Goal: Task Accomplishment & Management: Use online tool/utility

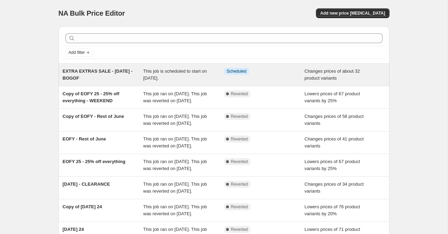
click at [88, 73] on span "EXTRA EXTRAS SALE - [DATE] - BOGOF" at bounding box center [98, 75] width 70 height 12
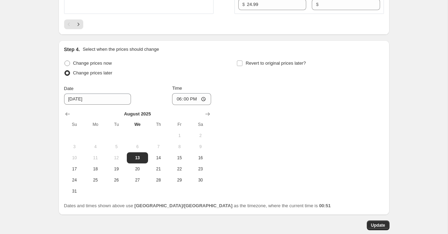
scroll to position [1350, 0]
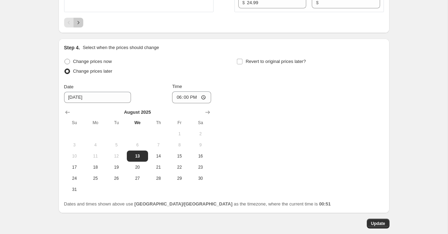
click at [79, 26] on icon "Next" at bounding box center [78, 22] width 7 height 7
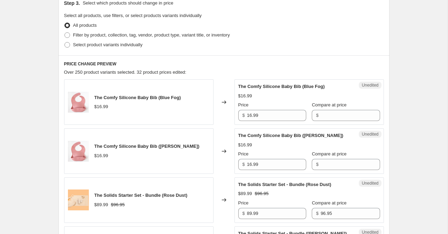
scroll to position [236, 0]
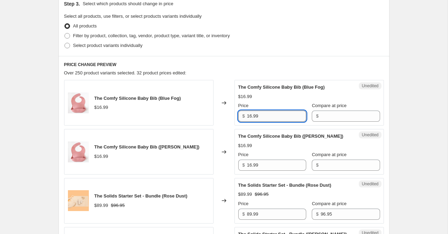
click at [258, 119] on input "16.99" at bounding box center [276, 116] width 59 height 11
click at [320, 117] on input "Compare at price" at bounding box center [349, 116] width 59 height 11
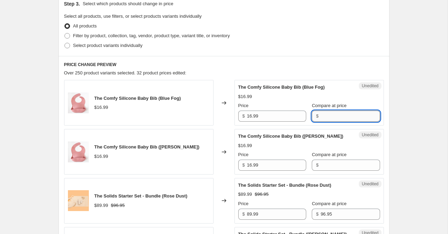
paste input "16.99"
type input "16.99"
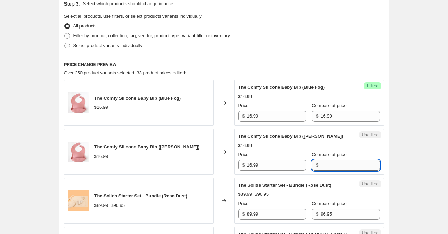
click at [320, 165] on input "Compare at price" at bounding box center [349, 165] width 59 height 11
paste input "16.99"
type input "16.99"
click at [259, 112] on input "16.99" at bounding box center [276, 116] width 59 height 11
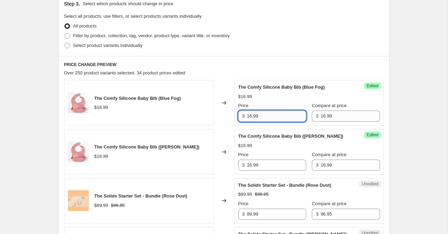
click at [255, 115] on input "16.99" at bounding box center [276, 116] width 59 height 11
type input "12"
click at [255, 166] on input "16.99" at bounding box center [276, 165] width 59 height 11
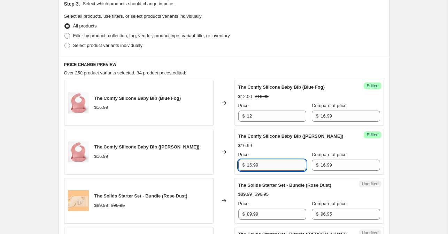
click at [255, 166] on input "16.99" at bounding box center [276, 165] width 59 height 11
type input "12"
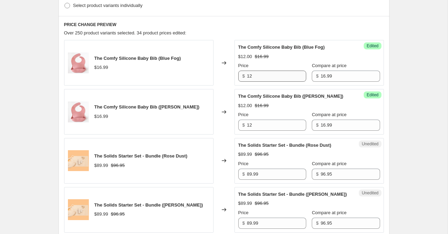
scroll to position [274, 0]
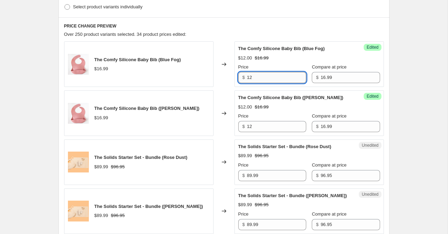
click at [253, 72] on input "12" at bounding box center [276, 77] width 59 height 11
click at [250, 80] on input "12" at bounding box center [276, 77] width 59 height 11
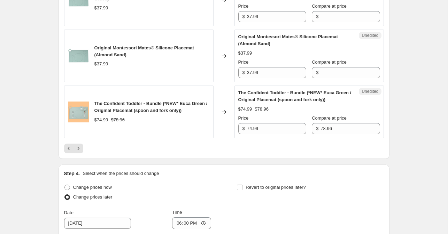
scroll to position [1205, 0]
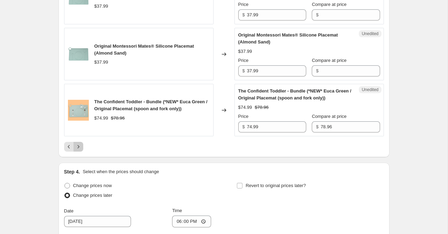
click at [80, 144] on icon "Next" at bounding box center [78, 146] width 7 height 7
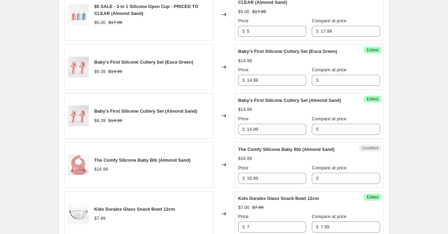
scroll to position [827, 0]
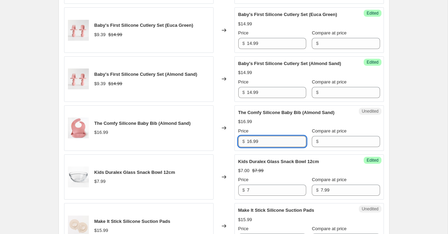
click at [254, 147] on input "16.99" at bounding box center [276, 141] width 59 height 11
type input "12"
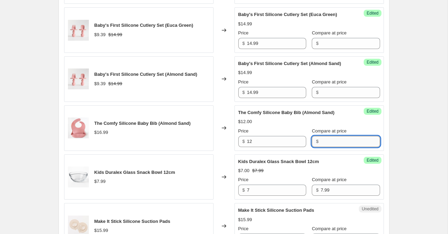
click at [322, 147] on input "Compare at price" at bounding box center [349, 141] width 59 height 11
paste input "16.99"
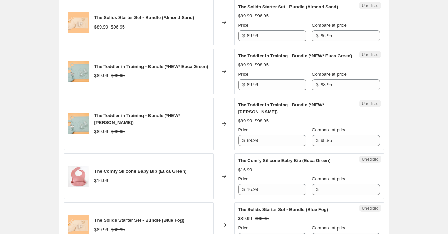
scroll to position [421, 0]
type input "16.99"
click at [320, 196] on input "Compare at price" at bounding box center [349, 190] width 59 height 11
paste input "16.99"
type input "16.99"
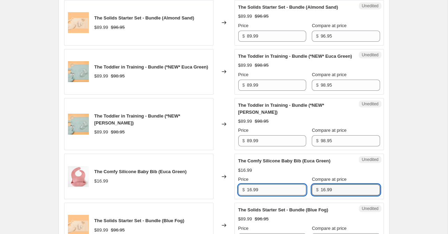
click at [261, 196] on input "16.99" at bounding box center [276, 190] width 59 height 11
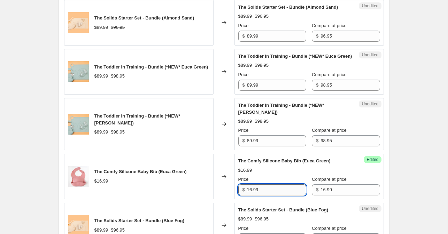
click at [261, 196] on input "16.99" at bounding box center [276, 190] width 59 height 11
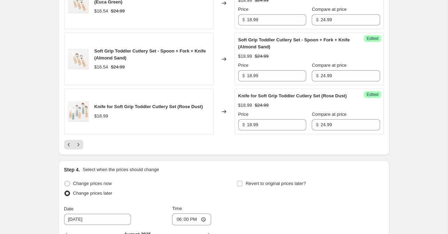
scroll to position [1218, 0]
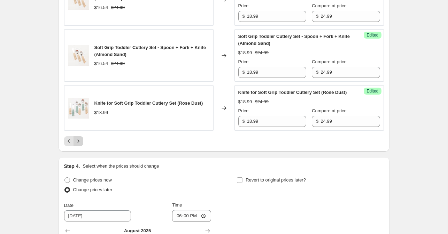
type input "12"
click at [81, 146] on button "Next" at bounding box center [78, 141] width 10 height 10
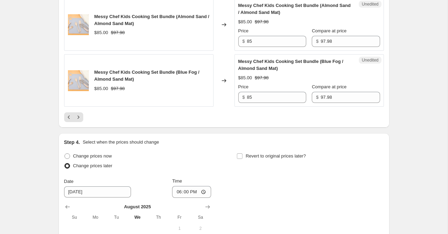
scroll to position [1303, 0]
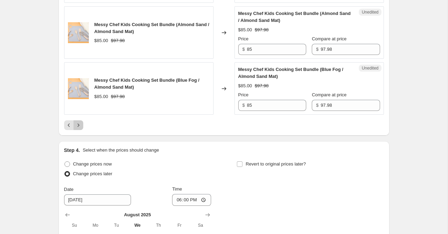
click at [78, 129] on icon "Next" at bounding box center [78, 125] width 7 height 7
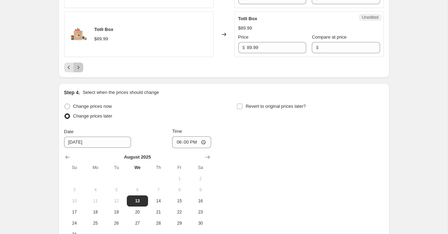
click at [77, 68] on icon "Next" at bounding box center [78, 67] width 7 height 7
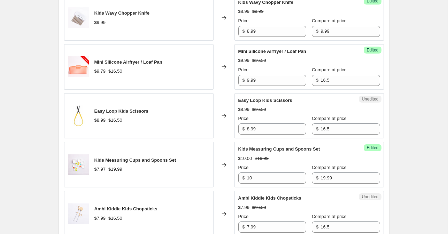
scroll to position [621, 0]
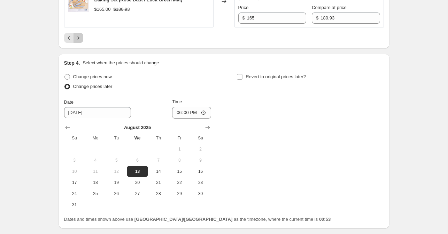
click at [77, 41] on icon "Next" at bounding box center [78, 37] width 7 height 7
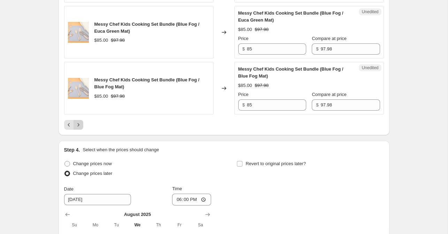
scroll to position [1328, 0]
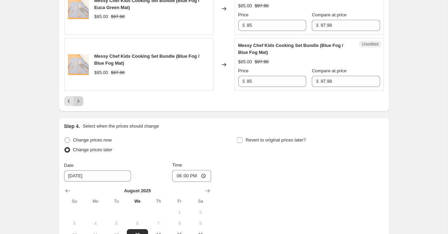
click at [77, 101] on icon "Next" at bounding box center [78, 101] width 7 height 7
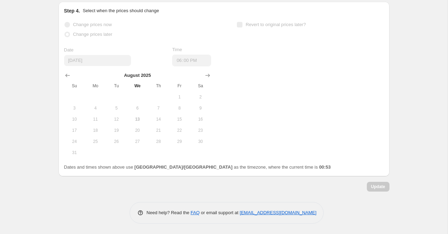
scroll to position [1341, 0]
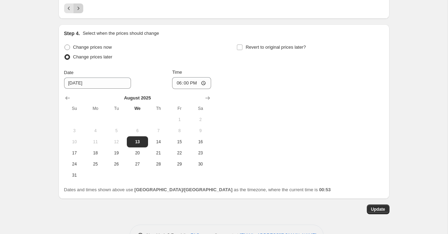
click at [75, 13] on button "Next" at bounding box center [78, 8] width 10 height 10
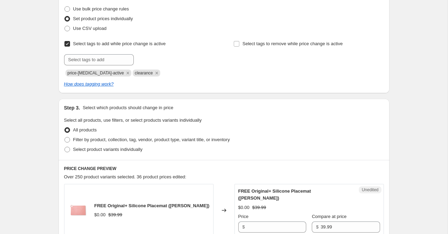
scroll to position [133, 0]
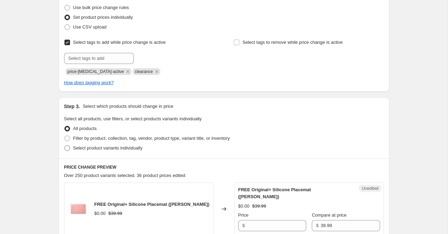
click at [75, 147] on span "Select product variants individually" at bounding box center [107, 148] width 69 height 5
click at [65, 146] on input "Select product variants individually" at bounding box center [64, 146] width 0 height 0
radio input "true"
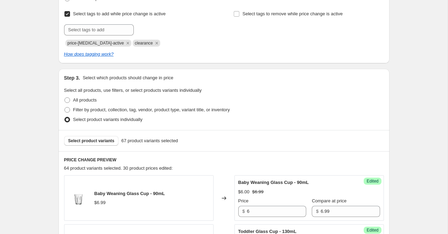
scroll to position [160, 0]
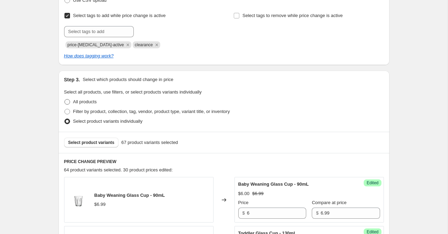
click at [88, 105] on span "All products" at bounding box center [85, 102] width 24 height 7
click at [65, 100] on input "All products" at bounding box center [64, 99] width 0 height 0
radio input "true"
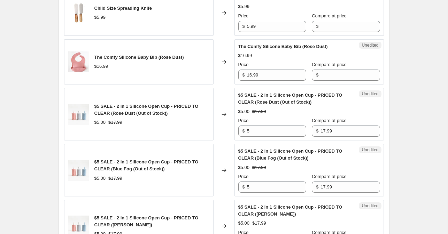
scroll to position [942, 0]
click at [258, 79] on input "16.99" at bounding box center [276, 74] width 59 height 11
type input "12"
click at [331, 77] on input "Compare at price" at bounding box center [349, 74] width 59 height 11
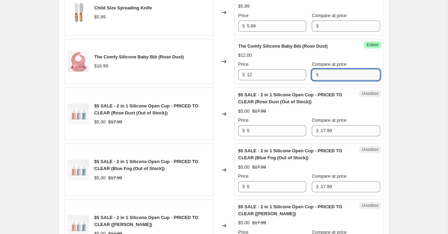
paste input "16.99"
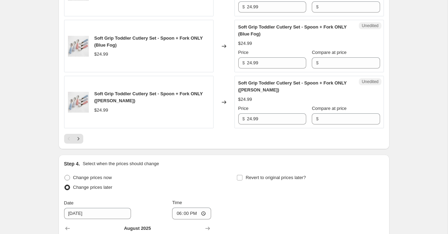
scroll to position [1237, 0]
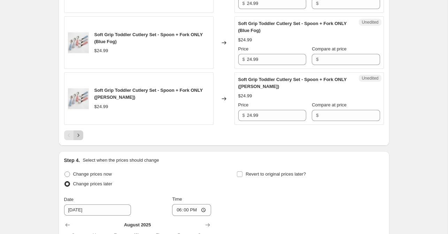
type input "16.99"
click at [80, 139] on button "Next" at bounding box center [78, 136] width 10 height 10
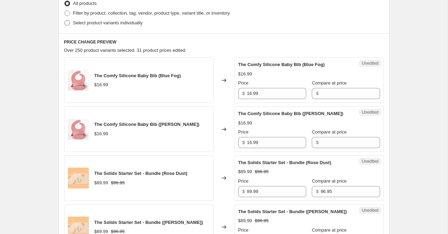
scroll to position [275, 0]
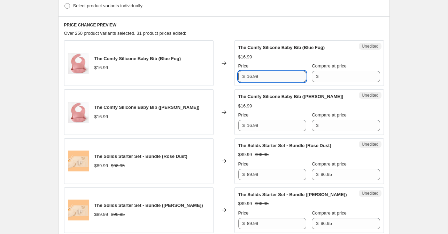
click at [250, 78] on input "16.99" at bounding box center [276, 76] width 59 height 11
type input "12"
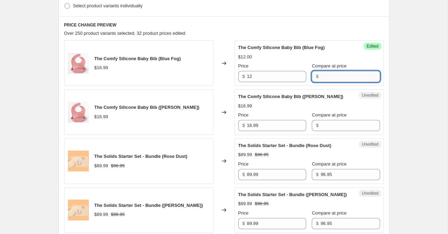
click at [326, 74] on input "Compare at price" at bounding box center [349, 76] width 59 height 11
paste input "16.99"
type input "16.99"
click at [256, 124] on input "16.99" at bounding box center [276, 125] width 59 height 11
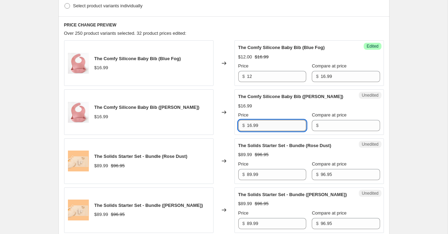
click at [256, 124] on input "16.99" at bounding box center [276, 125] width 59 height 11
type input "12"
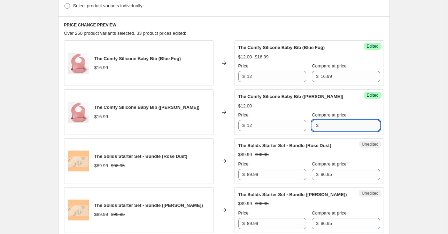
click at [320, 124] on input "Compare at price" at bounding box center [349, 125] width 59 height 11
paste input "16.99"
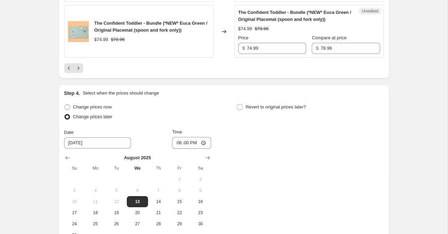
scroll to position [1289, 0]
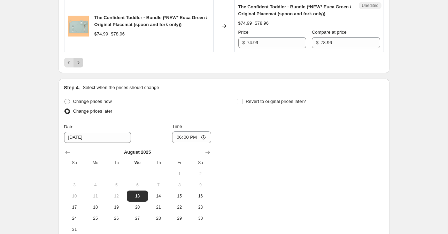
type input "16.99"
click at [79, 65] on icon "Next" at bounding box center [78, 62] width 7 height 7
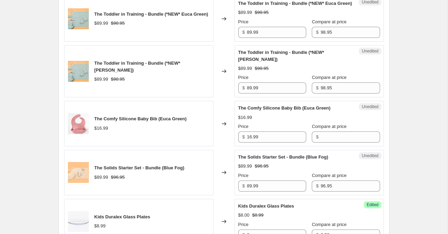
scroll to position [477, 0]
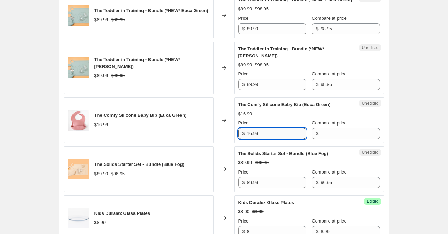
click at [252, 139] on input "16.99" at bounding box center [276, 133] width 59 height 11
type input "12"
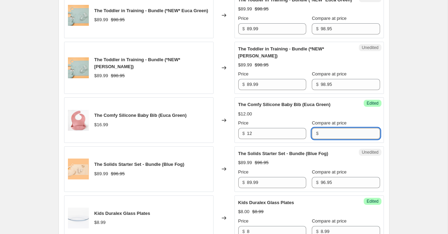
click at [320, 139] on input "Compare at price" at bounding box center [349, 133] width 59 height 11
paste input "16.99"
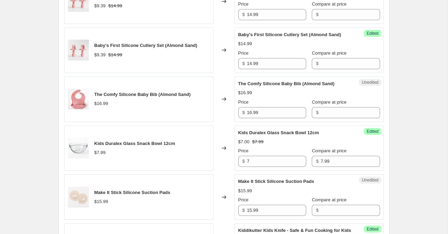
scroll to position [857, 0]
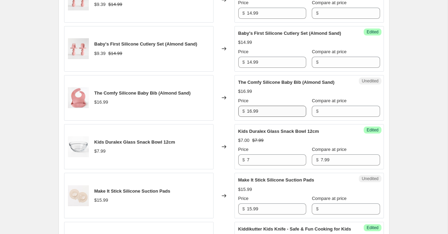
type input "16.99"
click at [251, 117] on input "16.99" at bounding box center [276, 111] width 59 height 11
type input "12"
click at [324, 121] on div "Success Edited The Comfy Silicone Baby Bib (Almond Sand) $12.00 Price $ 12 Comp…" at bounding box center [308, 98] width 149 height 46
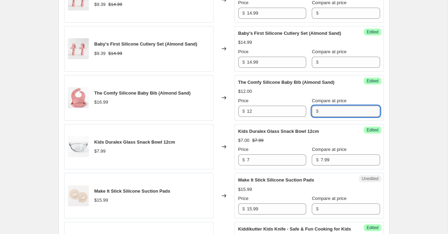
click at [326, 117] on input "Compare at price" at bounding box center [349, 111] width 59 height 11
paste input "16.99"
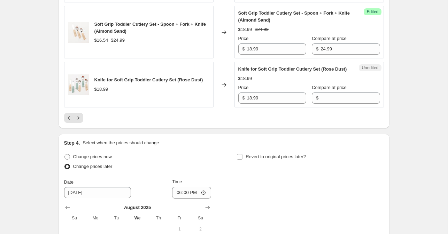
scroll to position [1252, 0]
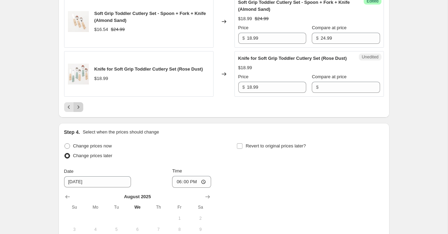
type input "16.99"
click at [80, 111] on icon "Next" at bounding box center [78, 107] width 7 height 7
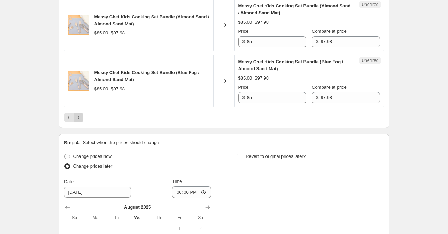
scroll to position [1295, 0]
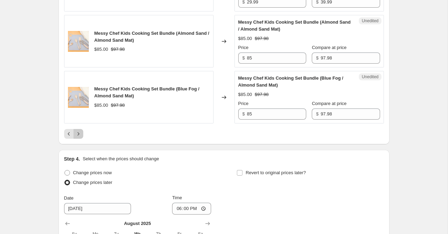
click at [79, 138] on icon "Next" at bounding box center [78, 134] width 7 height 7
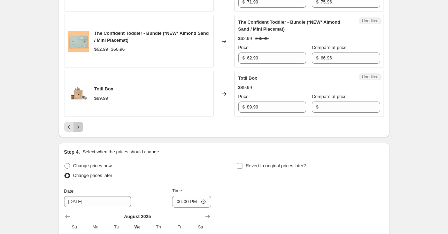
click at [81, 123] on button "Next" at bounding box center [78, 127] width 10 height 10
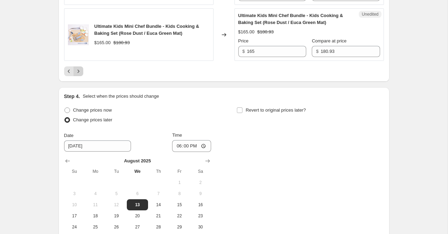
click at [79, 75] on icon "Next" at bounding box center [78, 71] width 7 height 7
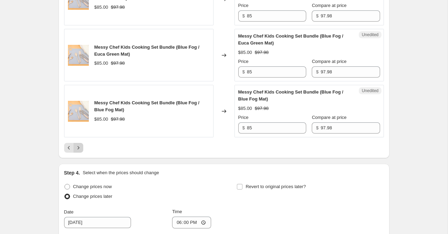
click at [79, 149] on icon "Next" at bounding box center [78, 147] width 7 height 7
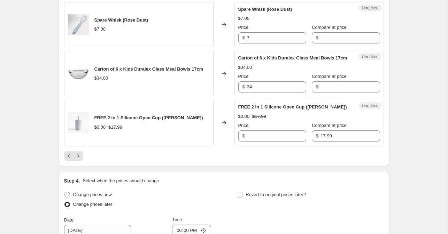
scroll to position [1193, 0]
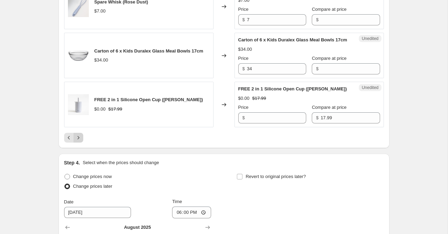
click at [77, 143] on button "Next" at bounding box center [78, 138] width 10 height 10
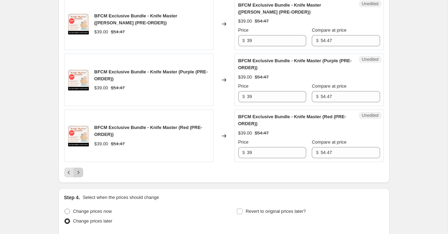
click at [80, 176] on icon "Next" at bounding box center [78, 172] width 7 height 7
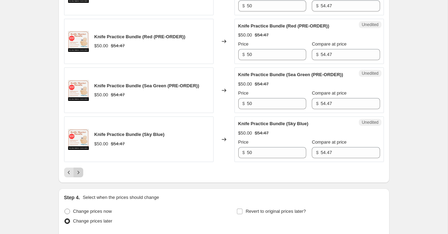
click at [79, 176] on icon "Next" at bounding box center [78, 172] width 7 height 7
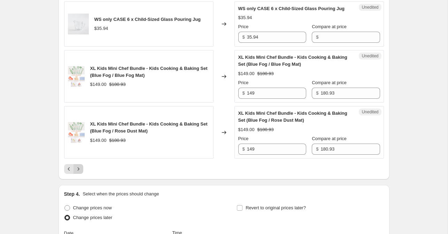
scroll to position [1259, 0]
click at [78, 173] on icon "Next" at bounding box center [78, 169] width 7 height 7
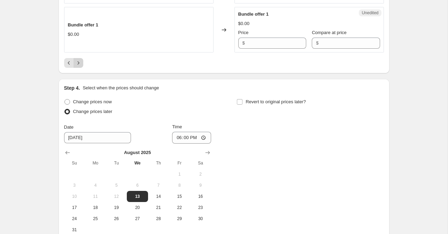
scroll to position [1369, 0]
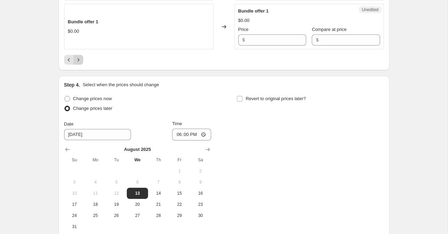
click at [80, 59] on icon "Next" at bounding box center [78, 59] width 7 height 7
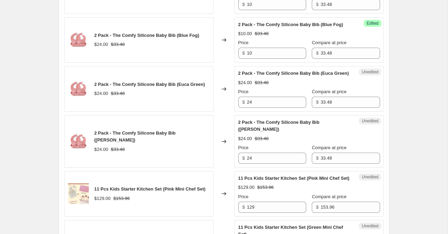
scroll to position [710, 0]
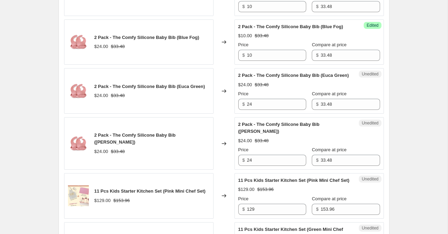
click at [257, 65] on div "Success Edited 2 Pack - The Comfy Silicone Baby Bib (Blue Fog) $10.00 $33.48 Pr…" at bounding box center [308, 42] width 149 height 46
click at [258, 61] on input "10" at bounding box center [276, 55] width 59 height 11
type input "24"
click at [294, 78] on div "Unedited 2 Pack - The Comfy Silicone Baby Bib (Euca Green) $24.00 $33.48 Price …" at bounding box center [308, 91] width 149 height 46
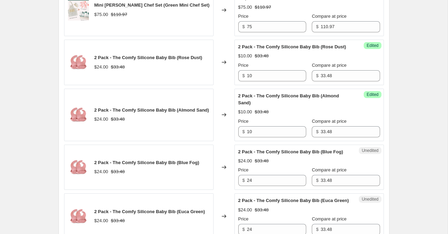
scroll to position [580, 0]
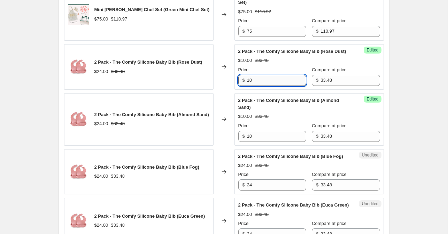
click at [267, 78] on input "10" at bounding box center [276, 80] width 59 height 11
type input "24"
click at [258, 141] on input "10" at bounding box center [276, 136] width 59 height 11
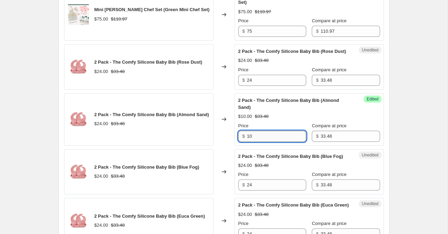
click at [258, 141] on input "10" at bounding box center [276, 136] width 59 height 11
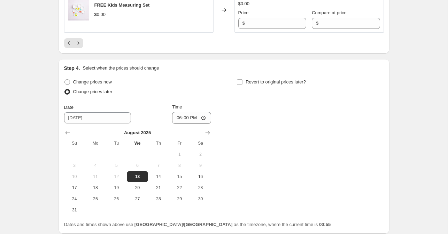
scroll to position [1299, 0]
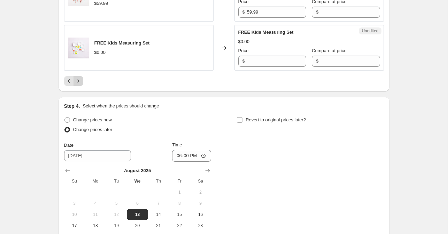
type input "24"
click at [81, 86] on button "Next" at bounding box center [78, 81] width 10 height 10
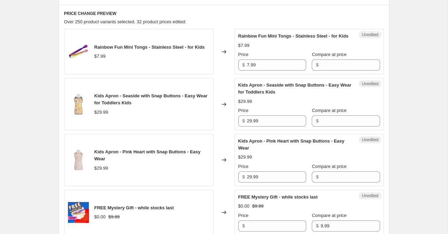
scroll to position [287, 0]
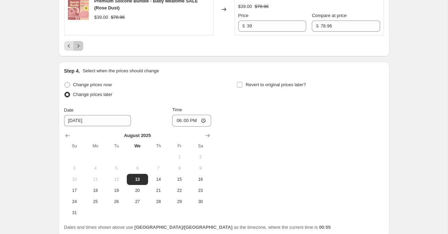
click at [79, 49] on icon "Next" at bounding box center [78, 45] width 7 height 7
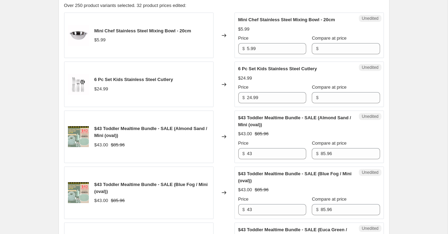
scroll to position [308, 0]
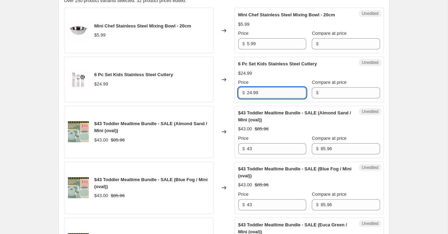
click at [253, 95] on input "24.99" at bounding box center [276, 92] width 59 height 11
type input "24.99"
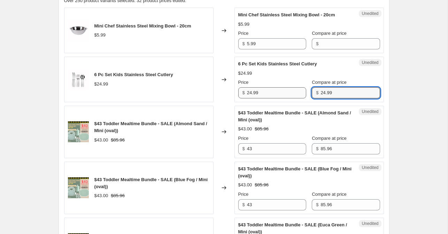
type input "24.99"
click at [250, 97] on input "24.99" at bounding box center [276, 92] width 59 height 11
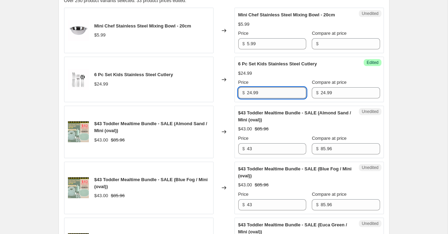
click at [250, 97] on input "24.99" at bounding box center [276, 92] width 59 height 11
type input "22"
click at [182, 108] on div "$43 Toddler Mealtime Bundle - SALE (Almond Sand / Mini (oval)) $43.00 $85.96" at bounding box center [138, 132] width 149 height 53
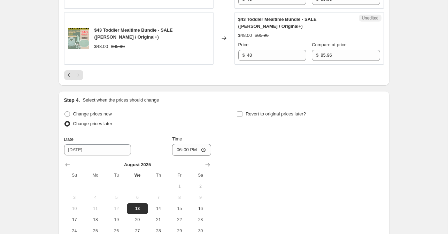
scroll to position [909, 0]
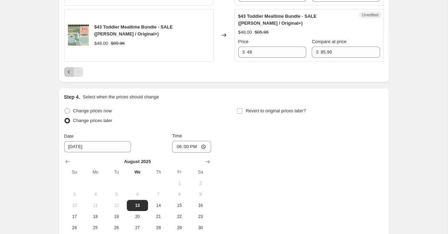
click at [69, 73] on icon "Previous" at bounding box center [68, 72] width 7 height 7
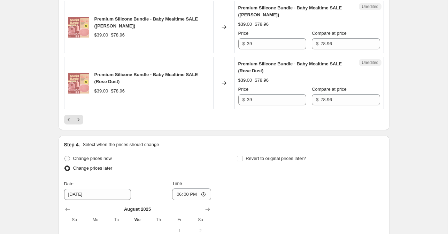
scroll to position [1298, 0]
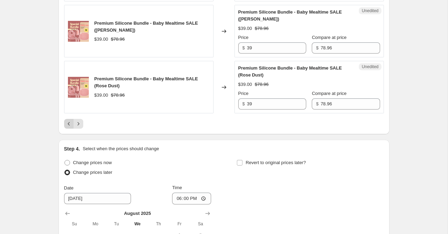
click at [67, 127] on icon "Previous" at bounding box center [68, 123] width 7 height 7
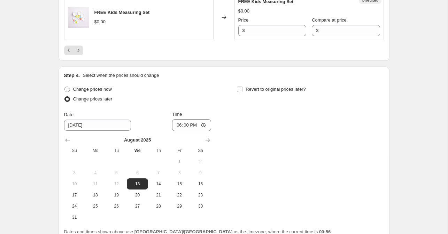
scroll to position [1271, 0]
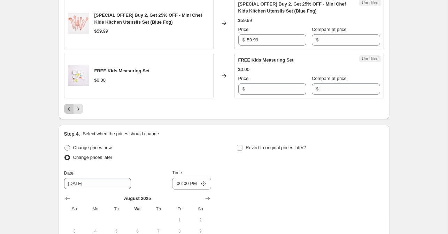
click at [67, 112] on icon "Previous" at bounding box center [68, 108] width 7 height 7
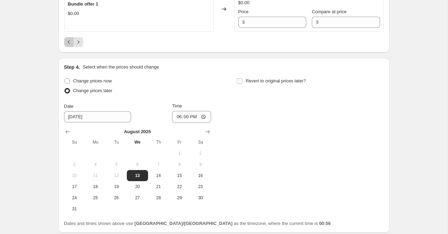
click at [68, 42] on icon "Previous" at bounding box center [68, 42] width 7 height 7
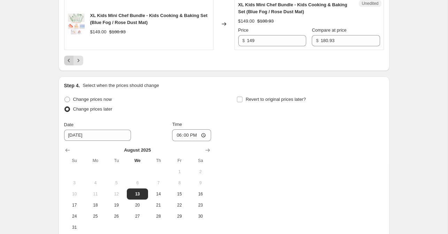
scroll to position [1450, 0]
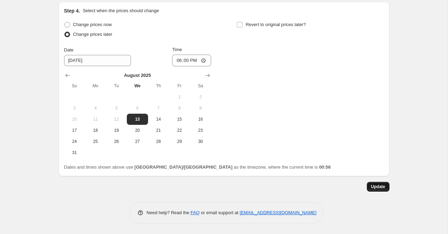
click at [378, 186] on span "Update" at bounding box center [378, 187] width 14 height 6
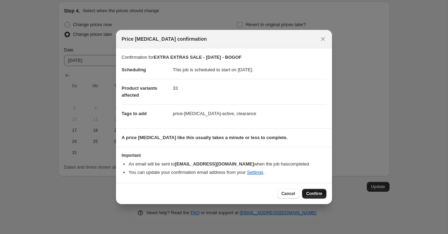
click at [309, 193] on span "Confirm" at bounding box center [314, 194] width 16 height 6
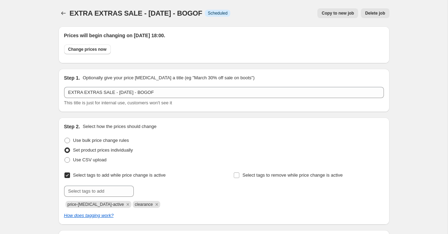
scroll to position [1450, 0]
